Goal: Task Accomplishment & Management: Manage account settings

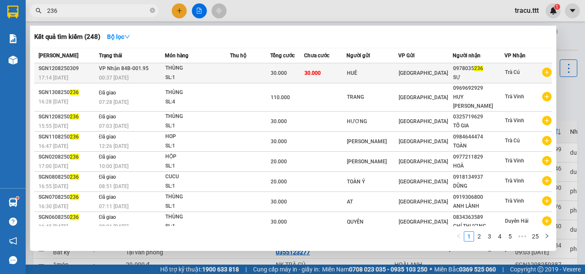
type input "236"
click at [210, 71] on div "THÙNG" at bounding box center [197, 68] width 64 height 9
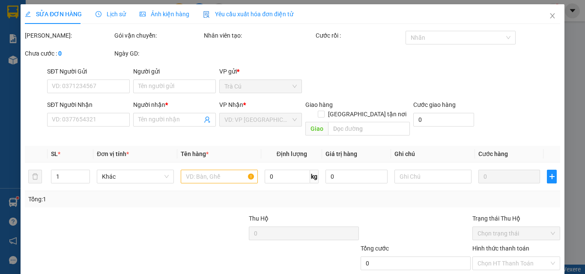
type input "HUÊ"
type input "0978035236"
type input "SỰ"
type input "30.000"
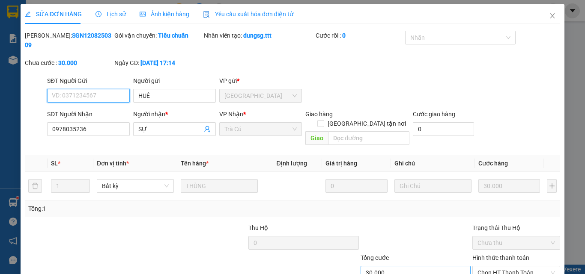
scroll to position [44, 0]
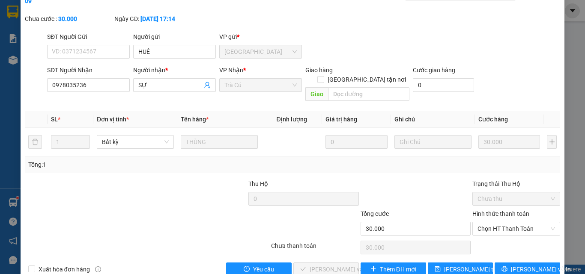
click at [490, 209] on div "Hình thức thanh toán" at bounding box center [516, 215] width 88 height 13
click at [492, 223] on span "Chọn HT Thanh Toán" at bounding box center [515, 229] width 77 height 13
click at [493, 224] on div "Tại văn phòng" at bounding box center [511, 227] width 77 height 9
type input "0"
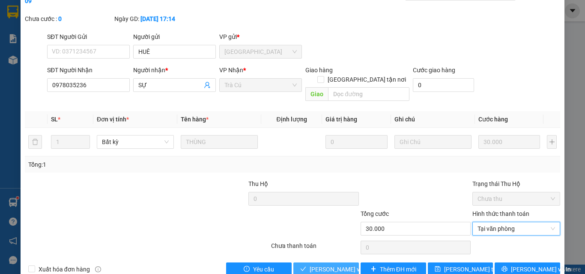
click at [339, 265] on span "[PERSON_NAME] và Giao hàng" at bounding box center [350, 269] width 82 height 9
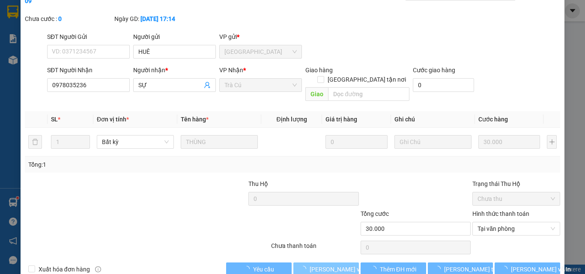
scroll to position [1, 0]
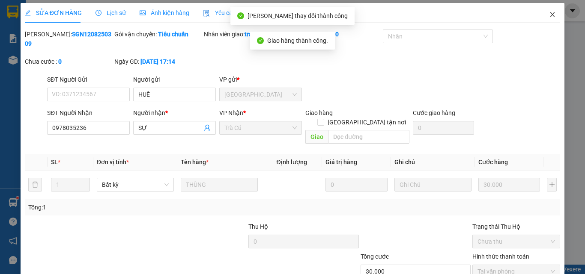
click at [546, 11] on span "Close" at bounding box center [552, 15] width 24 height 24
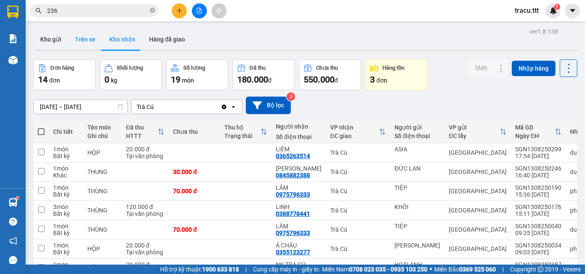
click at [89, 45] on button "Trên xe" at bounding box center [85, 39] width 34 height 21
type input "[DATE] – [DATE]"
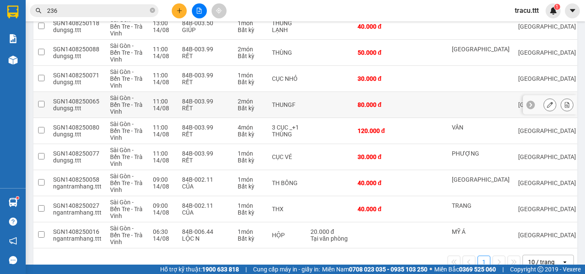
scroll to position [178, 0]
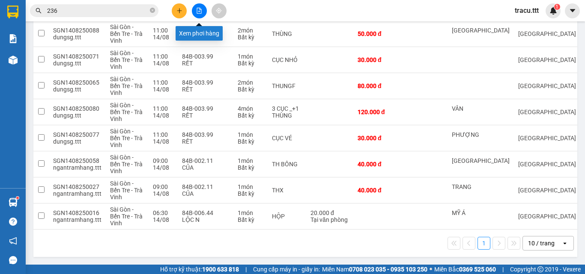
click at [201, 10] on icon "file-add" at bounding box center [199, 11] width 6 height 6
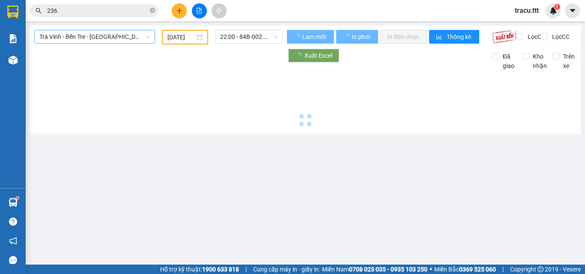
type input "[DATE]"
click at [121, 42] on span "Trà Vinh - Bến Tre - [GEOGRAPHIC_DATA]" at bounding box center [94, 36] width 110 height 13
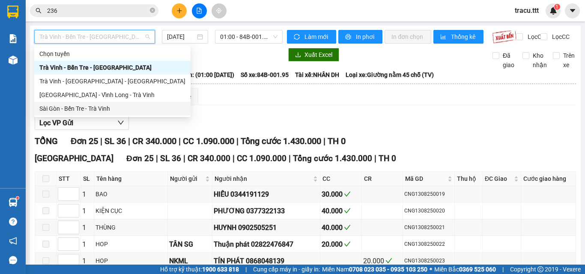
click at [110, 107] on div "Sài Gòn - Bến Tre - Trà Vinh" at bounding box center [112, 108] width 146 height 9
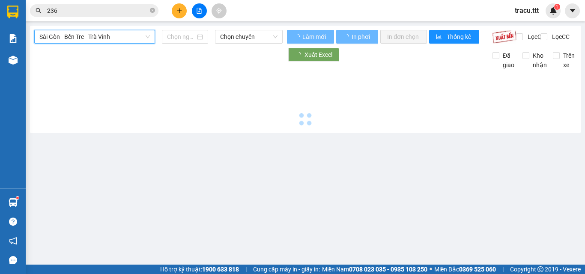
type input "[DATE]"
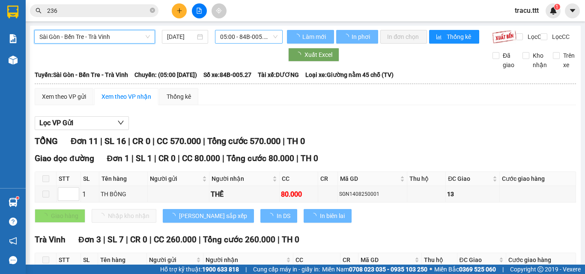
click at [255, 42] on span "05:00 - 84B-005.27" at bounding box center [248, 36] width 57 height 13
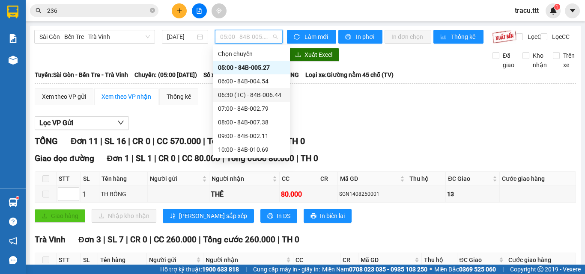
click at [245, 94] on div "06:30 (TC) - 84B-006.44" at bounding box center [251, 94] width 67 height 9
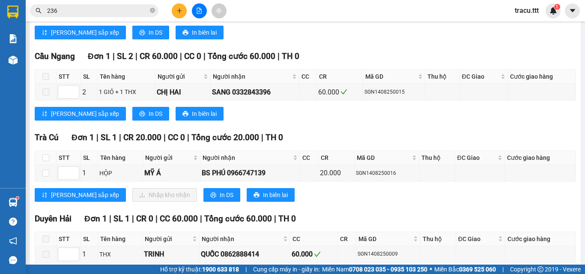
scroll to position [250, 0]
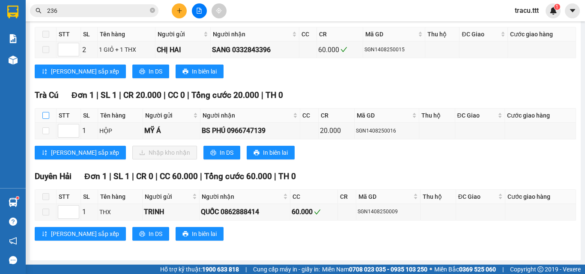
click at [47, 119] on label at bounding box center [45, 115] width 7 height 9
click at [47, 119] on input "checkbox" at bounding box center [45, 115] width 7 height 7
checkbox input "true"
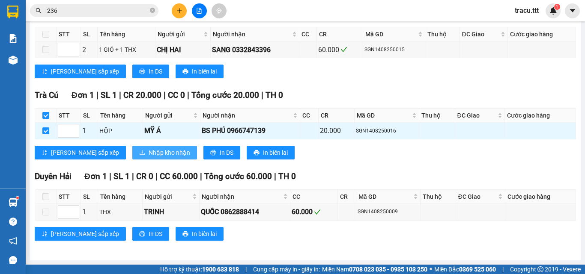
click at [149, 152] on span "Nhập kho nhận" at bounding box center [170, 152] width 42 height 9
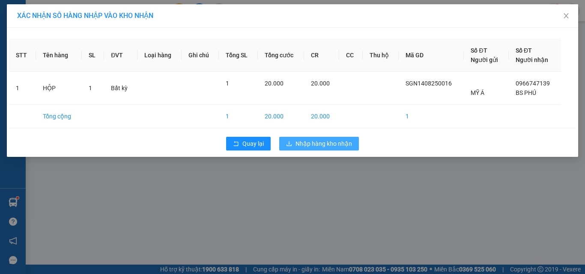
click at [322, 145] on span "Nhập hàng kho nhận" at bounding box center [323, 143] width 57 height 9
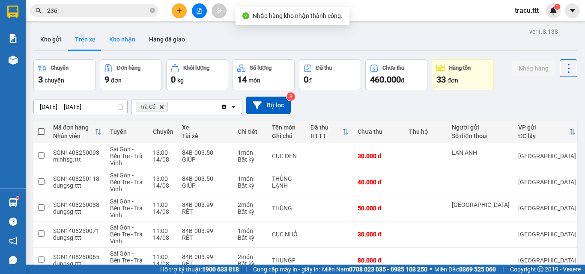
click at [127, 42] on button "Kho nhận" at bounding box center [122, 39] width 40 height 21
type input "[DATE] – [DATE]"
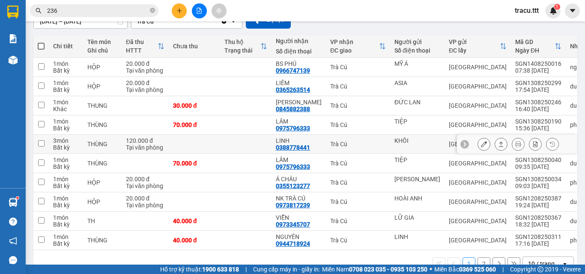
scroll to position [110, 0]
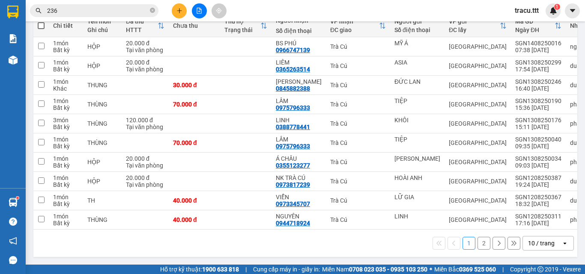
click at [156, 7] on span "236" at bounding box center [94, 10] width 128 height 13
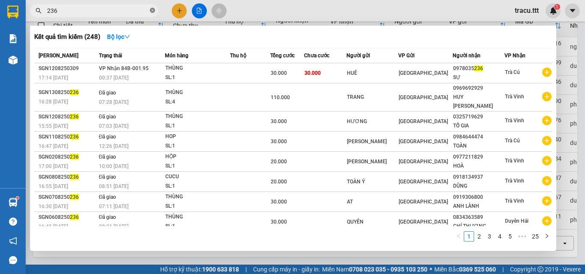
click at [152, 10] on icon "close-circle" at bounding box center [152, 10] width 5 height 5
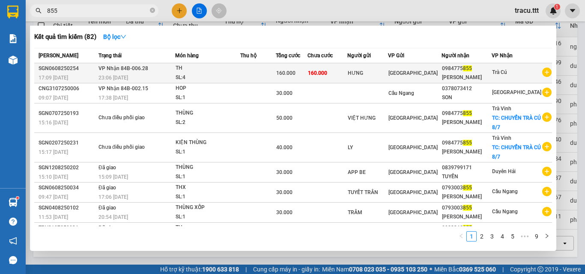
type input "855"
click at [339, 75] on td "160.000" at bounding box center [327, 73] width 40 height 20
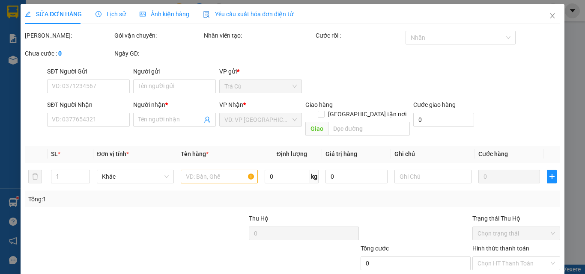
type input "HƯNG"
type input "0984775855"
type input "[PERSON_NAME]"
type input "160.000"
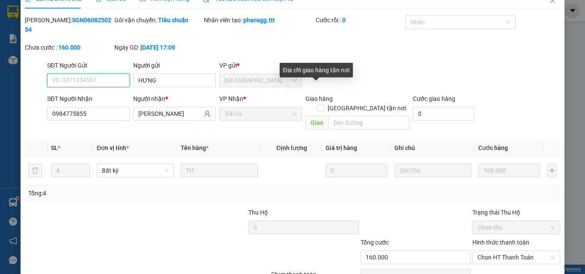
scroll to position [44, 0]
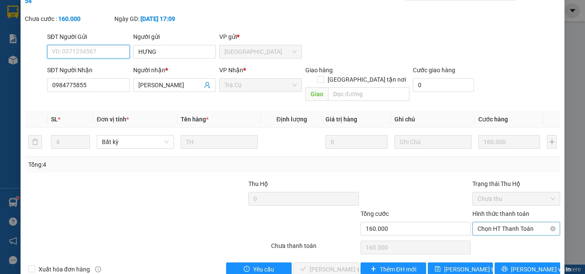
click at [498, 223] on span "Chọn HT Thanh Toán" at bounding box center [515, 229] width 77 height 13
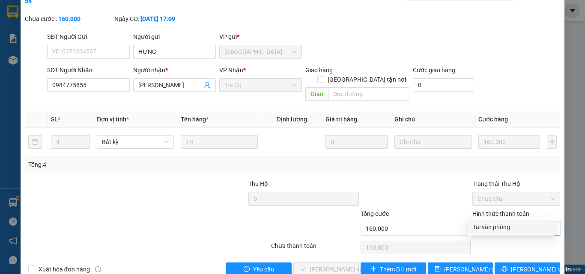
click at [500, 227] on div "Tại văn phòng" at bounding box center [511, 227] width 77 height 9
type input "0"
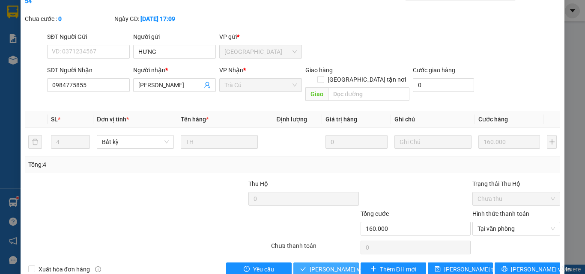
drag, startPoint x: 320, startPoint y: 250, endPoint x: 431, endPoint y: 168, distance: 138.4
click at [320, 265] on span "[PERSON_NAME] và Giao hàng" at bounding box center [350, 269] width 82 height 9
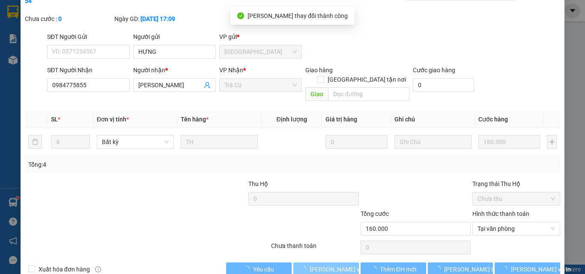
scroll to position [1, 0]
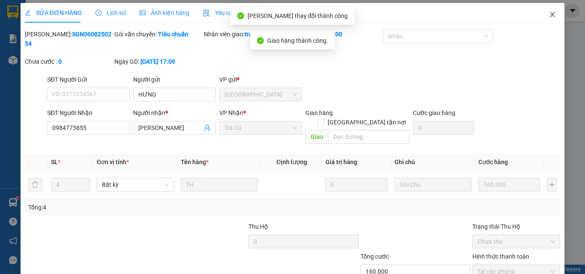
click at [549, 13] on icon "close" at bounding box center [552, 14] width 7 height 7
